Goal: Book appointment/travel/reservation

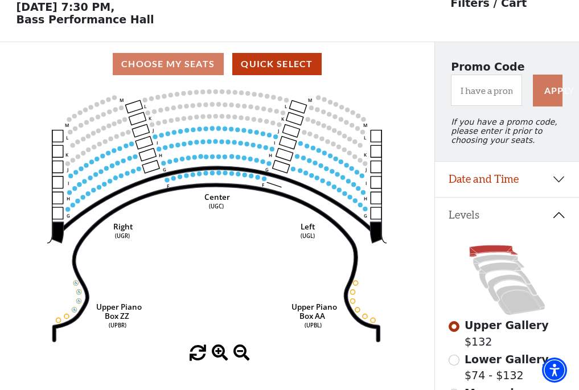
scroll to position [53, 0]
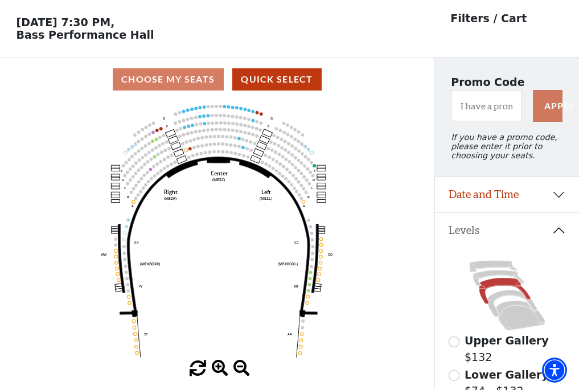
scroll to position [53, 0]
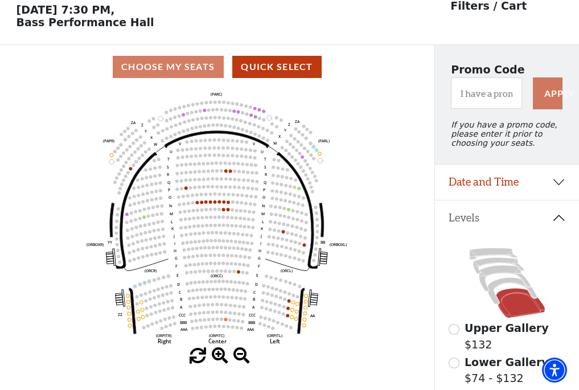
scroll to position [53, 0]
